Goal: Task Accomplishment & Management: Manage account settings

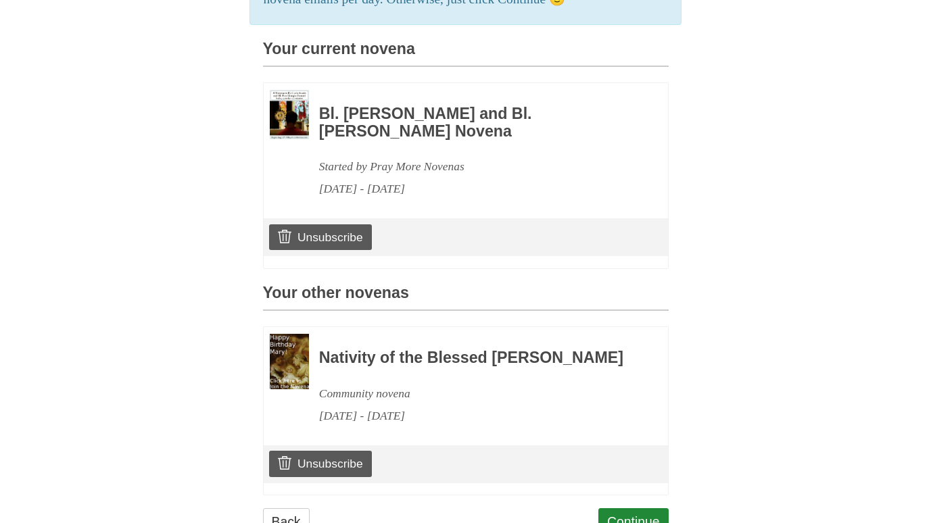
scroll to position [331, 0]
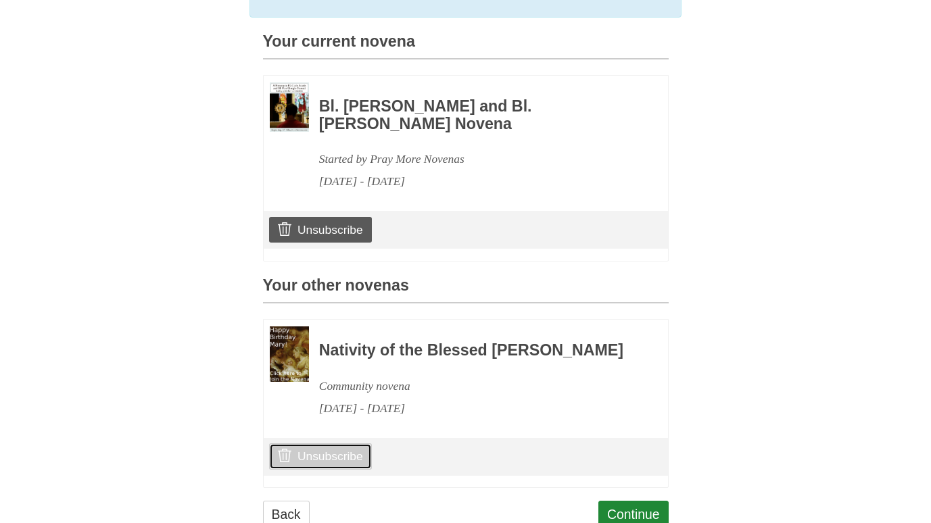
click at [308, 469] on link "Unsubscribe" at bounding box center [320, 457] width 102 height 26
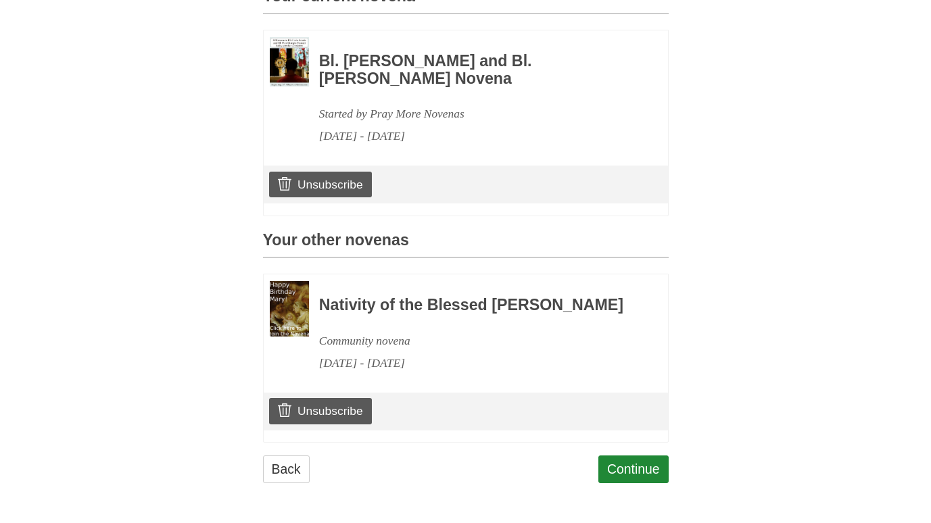
scroll to position [415, 0]
click at [356, 408] on link "Unsubscribe" at bounding box center [320, 411] width 102 height 26
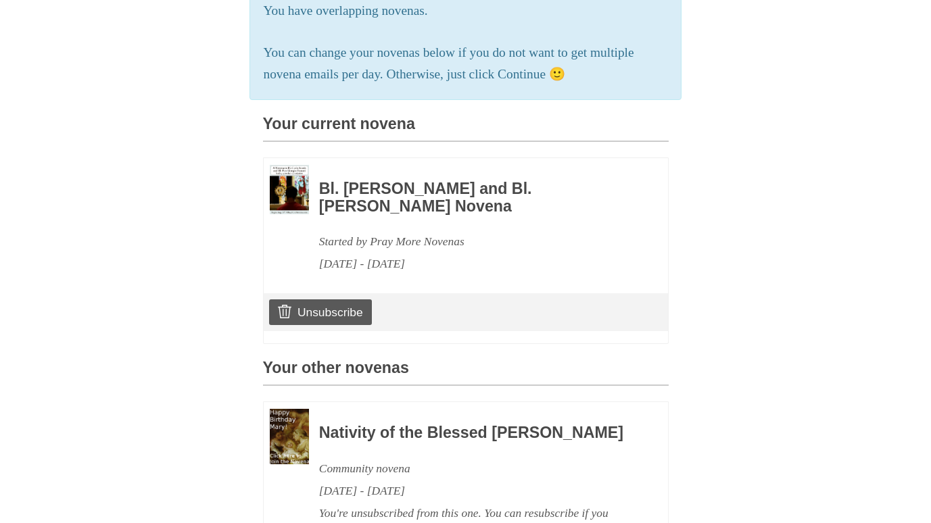
scroll to position [268, 0]
